Goal: Information Seeking & Learning: Learn about a topic

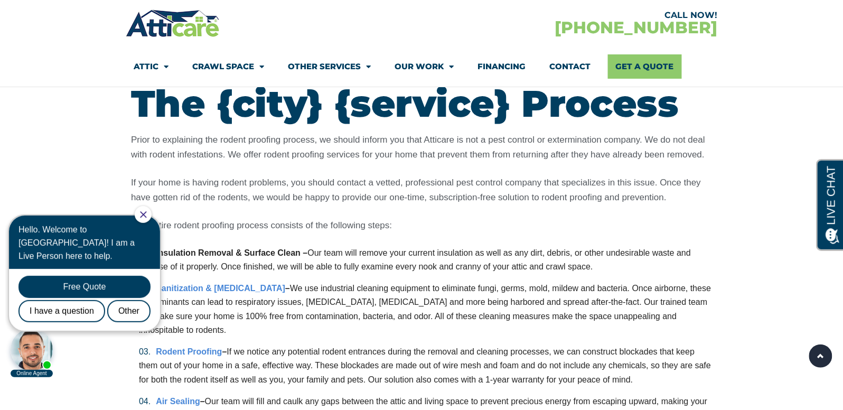
scroll to position [2368, 0]
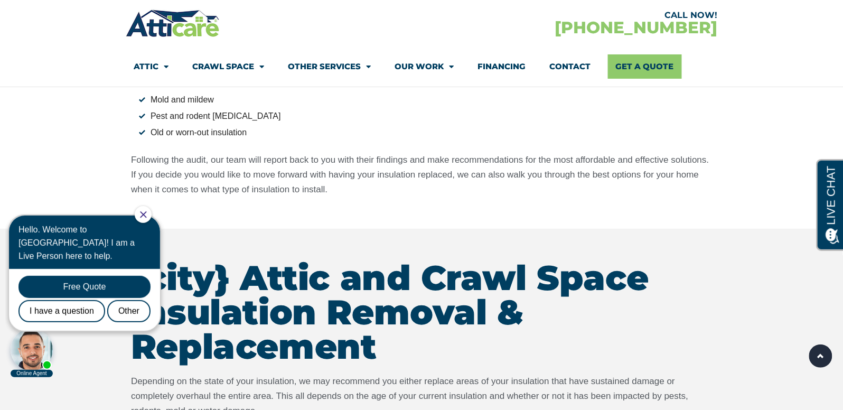
scroll to position [1180, 0]
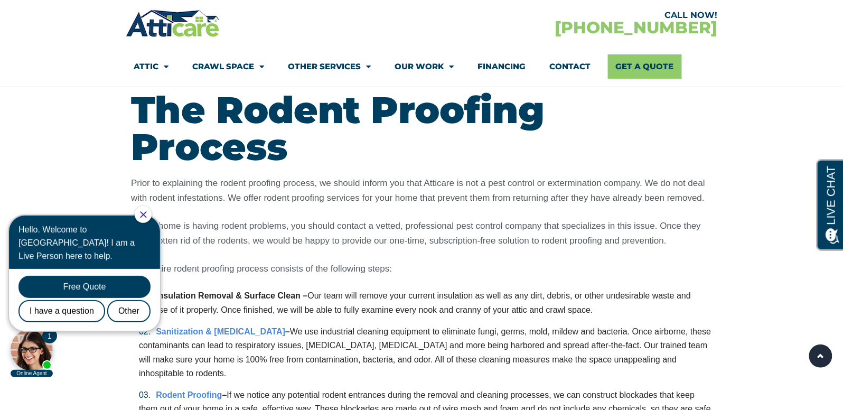
scroll to position [2404, 0]
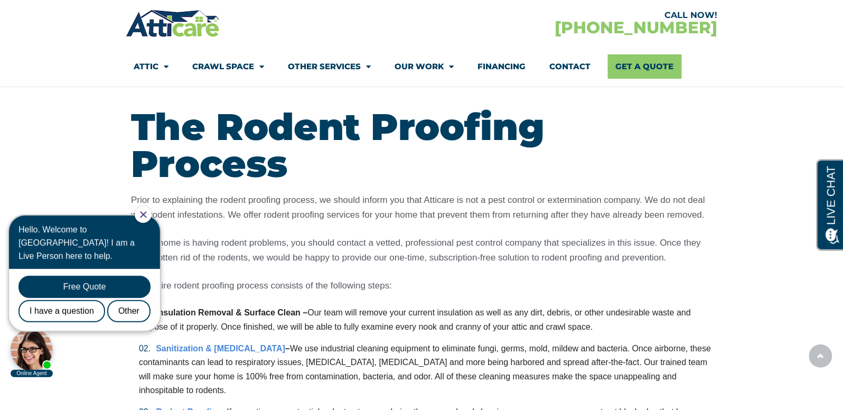
scroll to position [2367, 0]
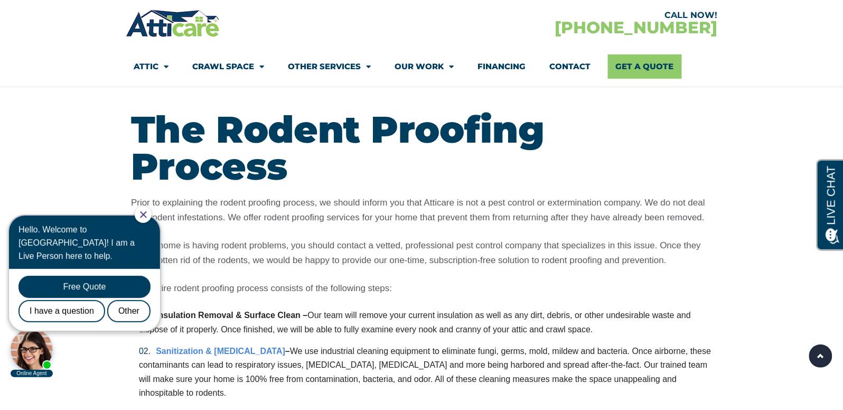
click at [152, 215] on div at bounding box center [143, 213] width 17 height 17
click at [146, 213] on div at bounding box center [143, 213] width 17 height 17
click at [147, 213] on icon "Close Chat" at bounding box center [143, 214] width 7 height 7
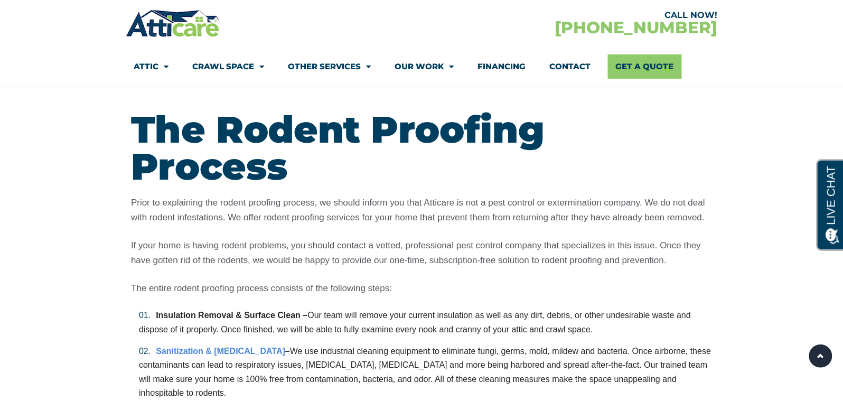
scroll to position [0, 0]
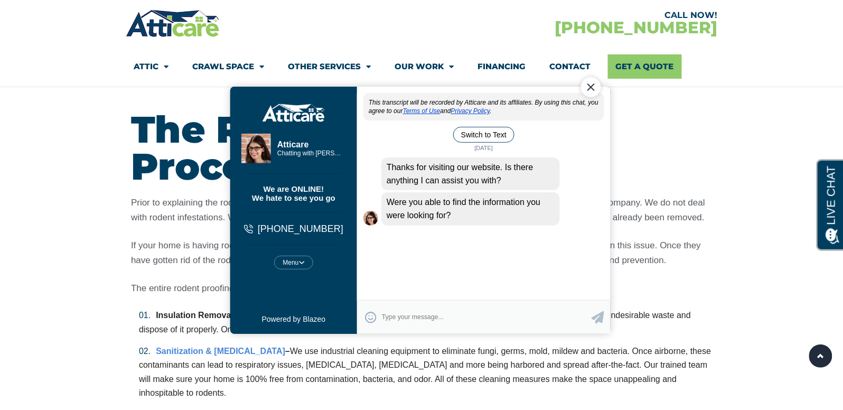
click at [591, 91] on div "Close Chat" at bounding box center [590, 87] width 20 height 20
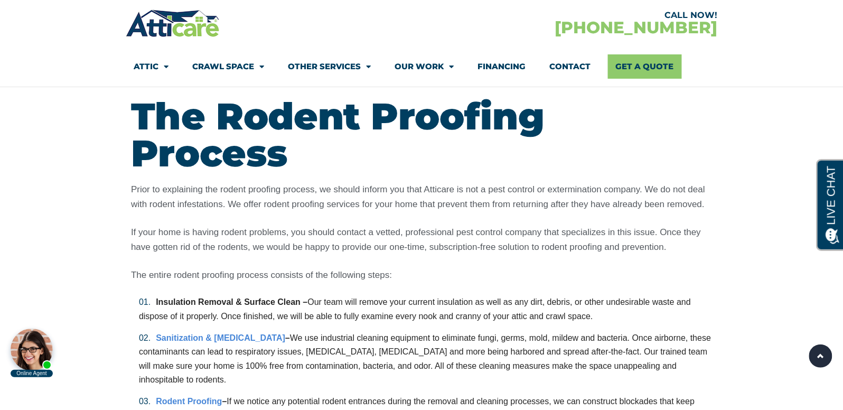
scroll to position [2321, 0]
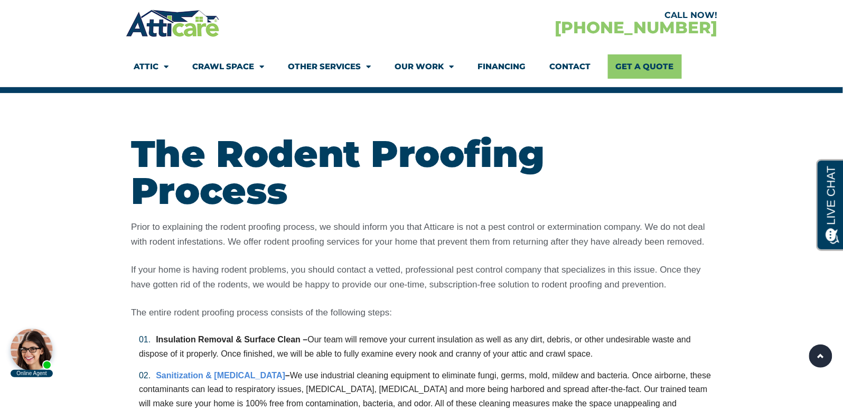
scroll to position [2341, 0]
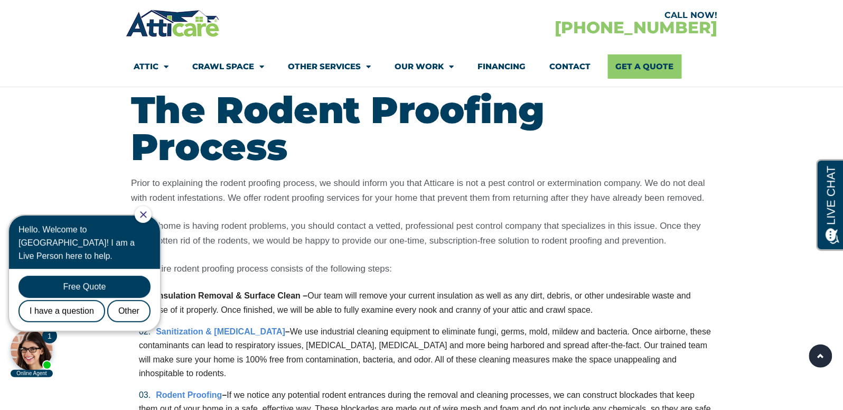
scroll to position [2384, 0]
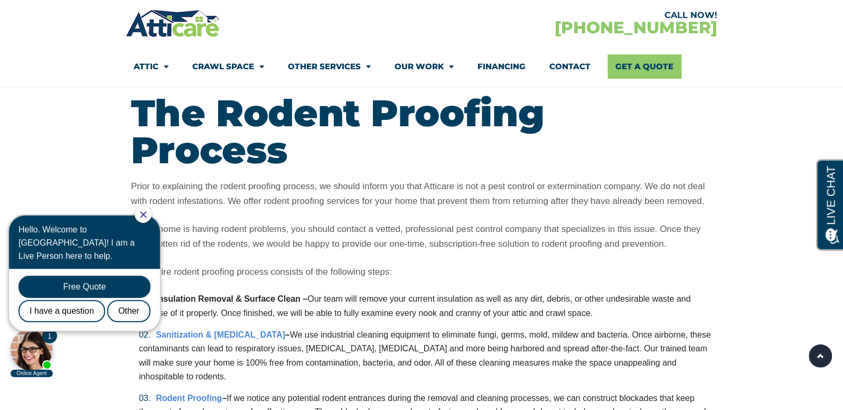
click at [147, 217] on icon "Close Chat" at bounding box center [143, 214] width 7 height 7
